Goal: Complete application form

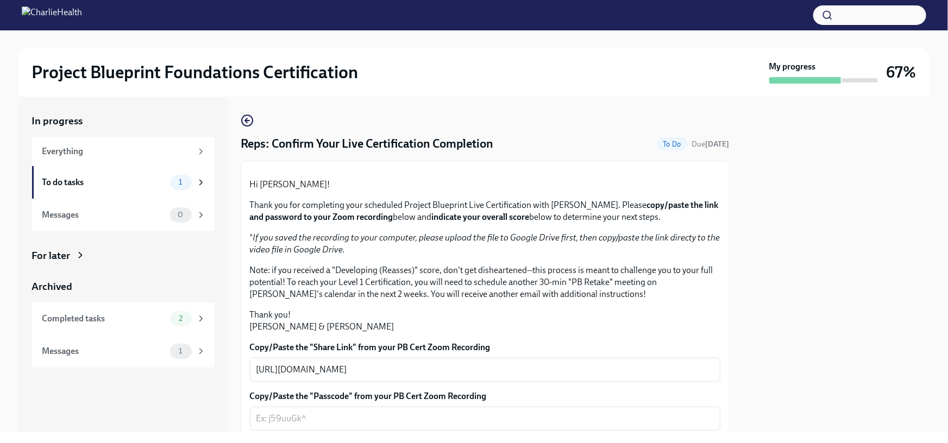
scroll to position [250, 0]
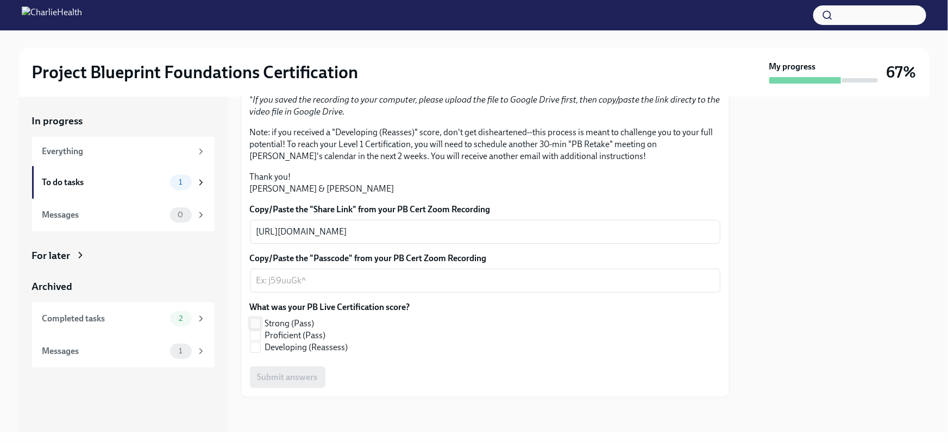
click at [309, 326] on span "Strong (Pass)" at bounding box center [289, 324] width 49 height 12
click at [260, 326] on input "Strong (Pass)" at bounding box center [255, 324] width 10 height 10
checkbox input "true"
click at [407, 272] on div "x ​" at bounding box center [485, 281] width 470 height 24
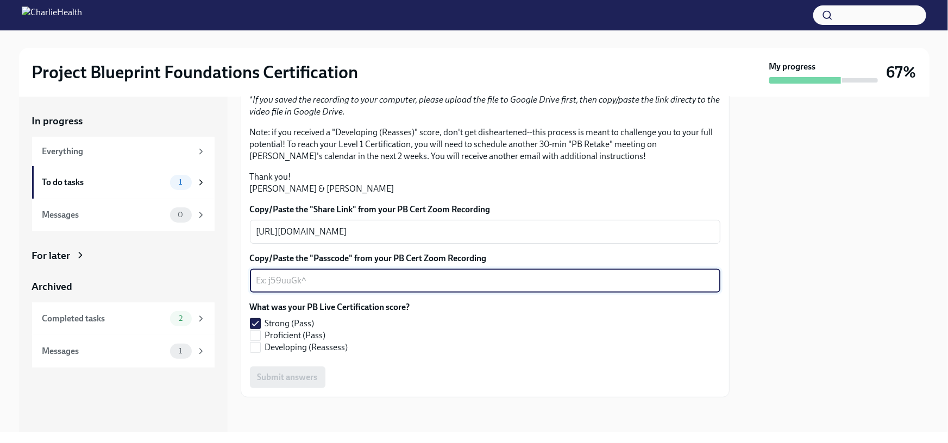
click at [407, 272] on div "x ​" at bounding box center [485, 281] width 470 height 24
click at [411, 210] on label "Copy/Paste the "Share Link" from your PB Cert Zoom Recording" at bounding box center [485, 210] width 470 height 12
click at [411, 225] on textarea "[URL][DOMAIN_NAME]" at bounding box center [484, 231] width 457 height 13
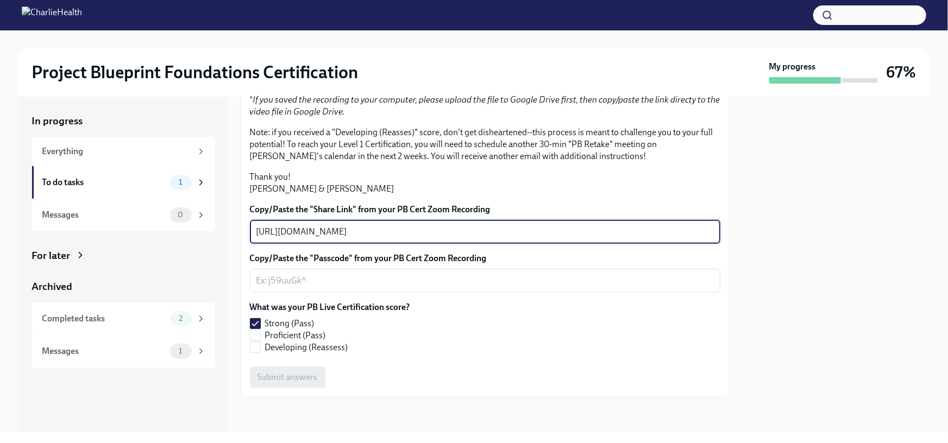
click at [412, 222] on div "[URL][DOMAIN_NAME] x ​" at bounding box center [485, 232] width 470 height 24
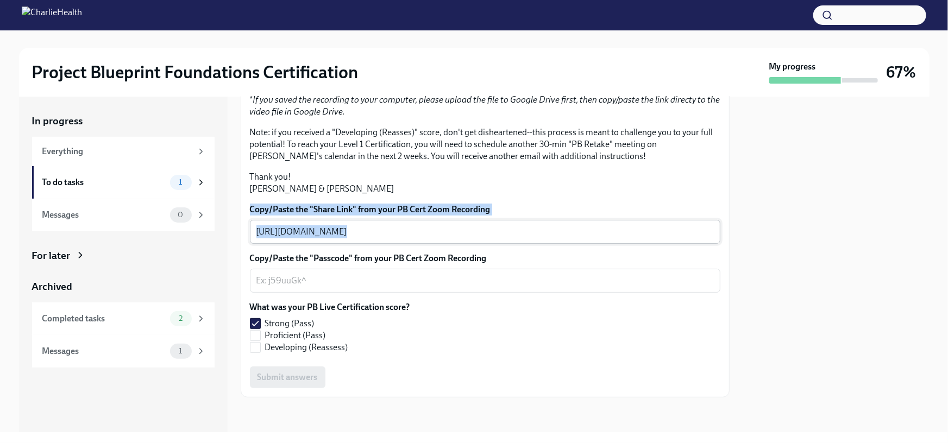
click at [412, 222] on div "[URL][DOMAIN_NAME] x ​" at bounding box center [485, 232] width 470 height 24
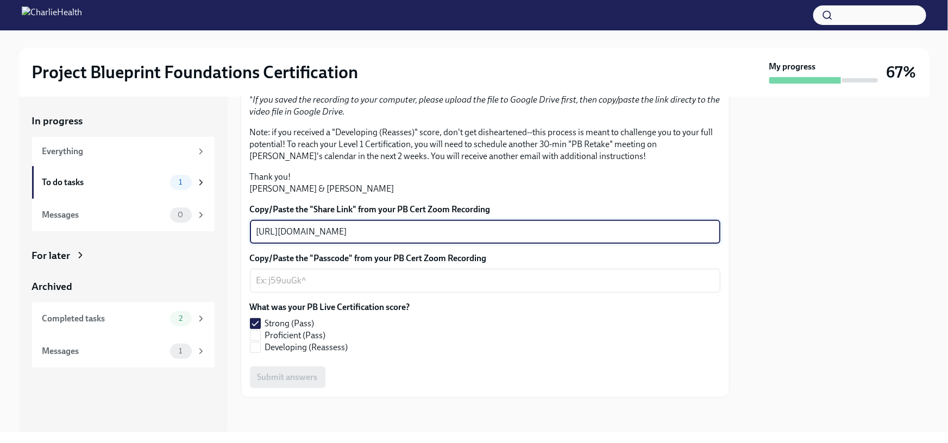
click at [411, 227] on textarea "[URL][DOMAIN_NAME]" at bounding box center [484, 231] width 457 height 13
drag, startPoint x: 411, startPoint y: 228, endPoint x: 398, endPoint y: 277, distance: 51.3
click at [400, 277] on div "Copy/Paste the "Share Link" from your PB Cert Zoom Recording [URL][DOMAIN_NAME]…" at bounding box center [485, 296] width 470 height 185
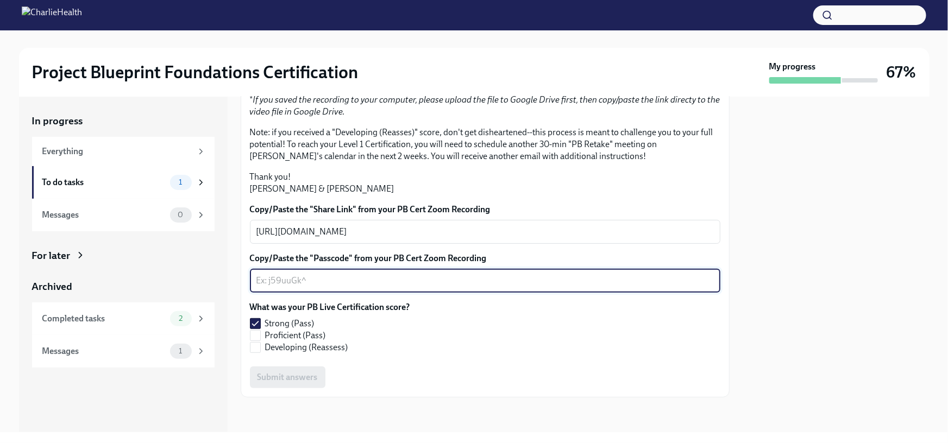
paste textarea "[URL][DOMAIN_NAME]"
type textarea "[URL][DOMAIN_NAME]"
click at [420, 357] on div "What was your PB Live Certification score? Strong (Pass) Proficient (Pass) Deve…" at bounding box center [485, 329] width 470 height 56
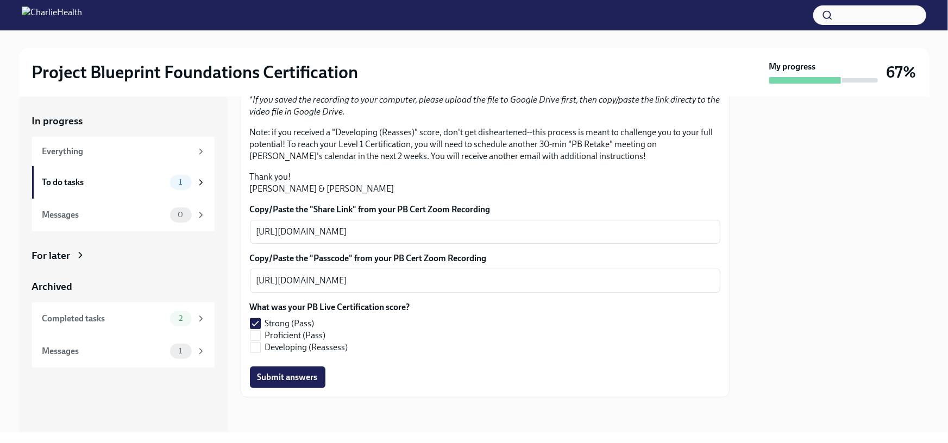
scroll to position [244, 0]
click at [313, 371] on div "Copy/Paste the "Share Link" from your PB Cert Zoom Recording [URL][DOMAIN_NAME]…" at bounding box center [485, 296] width 470 height 185
click at [312, 378] on span "Submit answers" at bounding box center [287, 377] width 60 height 11
click at [338, 23] on div at bounding box center [474, 15] width 948 height 30
click at [82, 18] on img at bounding box center [52, 15] width 60 height 17
